Goal: Task Accomplishment & Management: Manage account settings

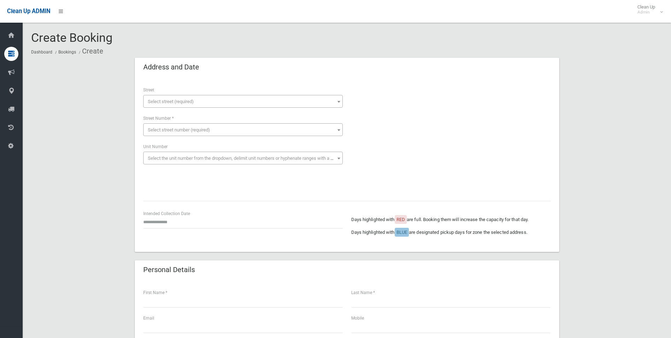
scroll to position [359, 0]
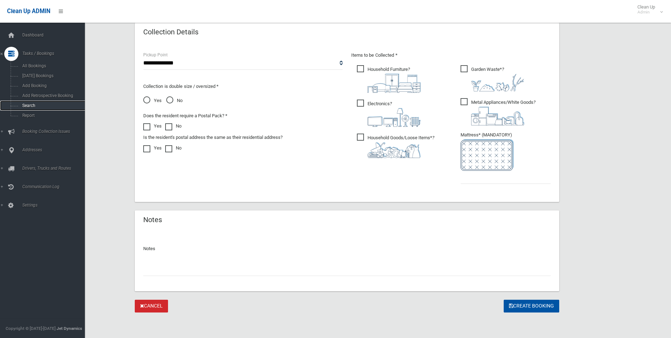
click at [25, 103] on span "Search" at bounding box center [52, 105] width 64 height 5
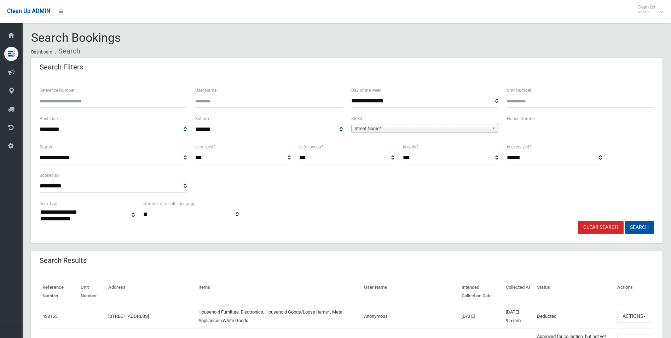
select select
click at [524, 128] on input "text" at bounding box center [580, 129] width 147 height 13
type input "**"
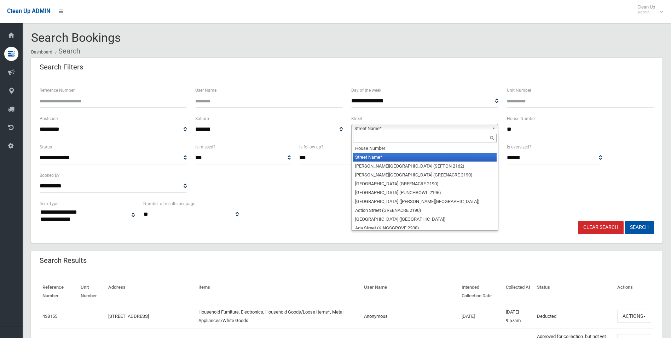
click at [401, 125] on span "Street Name*" at bounding box center [422, 128] width 134 height 8
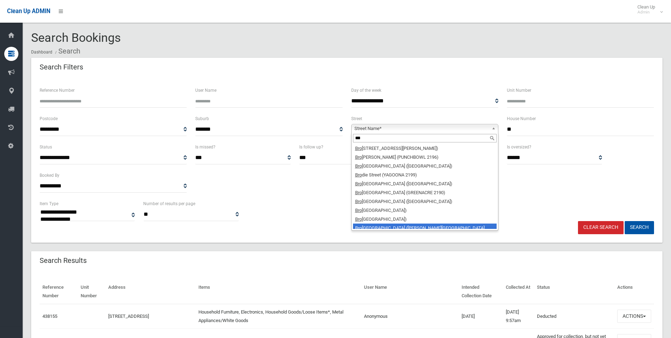
scroll to position [39, 0]
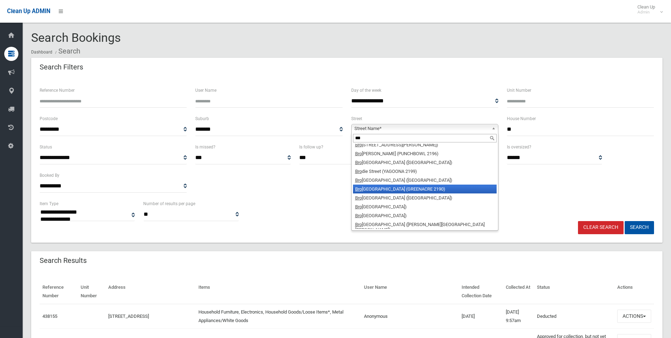
type input "***"
click at [392, 190] on li "Bro mley Avenue (GREENACRE 2190)" at bounding box center [425, 188] width 144 height 9
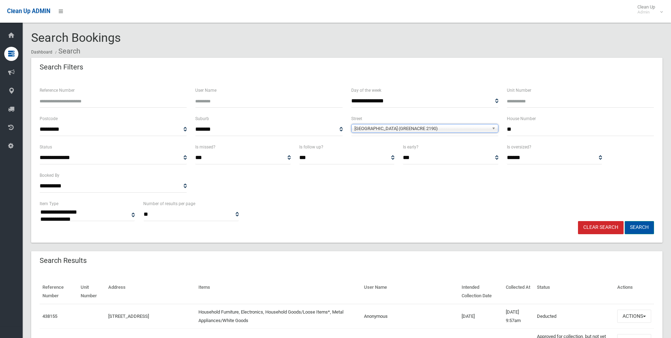
click at [637, 227] on button "Search" at bounding box center [639, 227] width 29 height 13
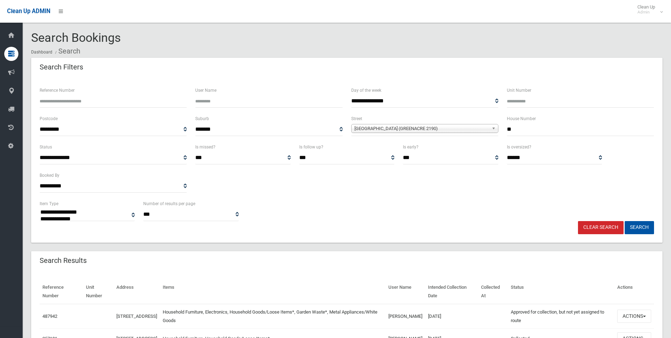
select select
click at [626, 319] on button "Actions" at bounding box center [635, 315] width 34 height 13
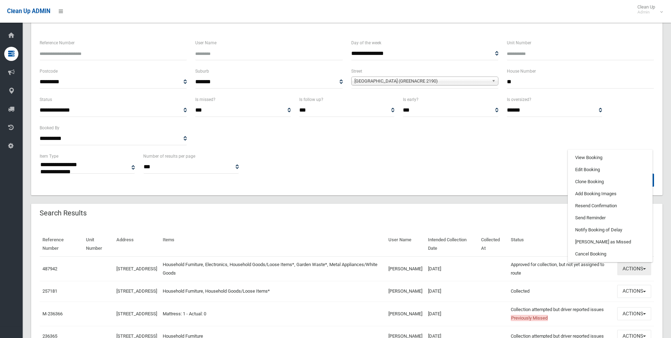
scroll to position [49, 0]
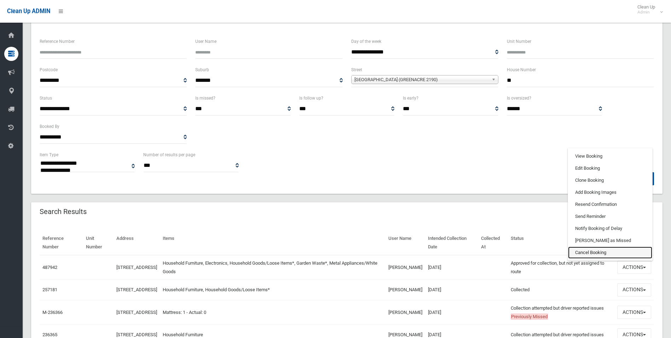
click at [599, 252] on link "Cancel Booking" at bounding box center [610, 252] width 84 height 12
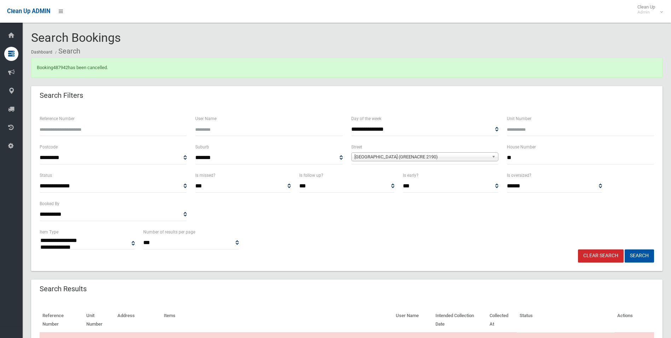
select select
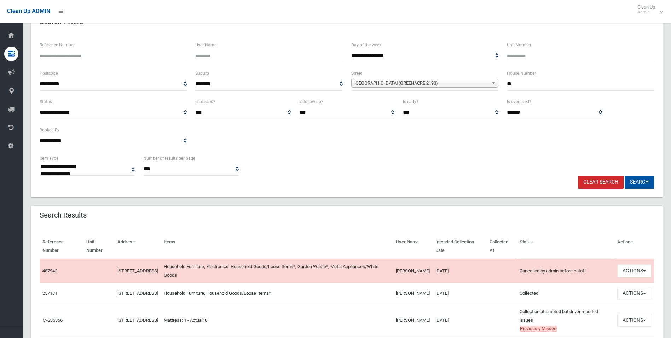
scroll to position [75, 0]
